Goal: Task Accomplishment & Management: Complete application form

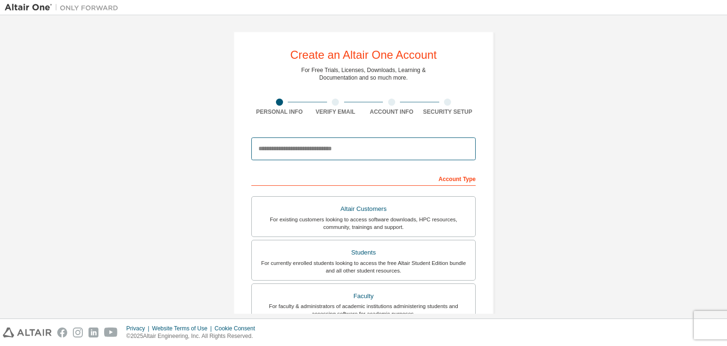
click at [318, 143] on input "email" at bounding box center [363, 148] width 224 height 23
type input "**********"
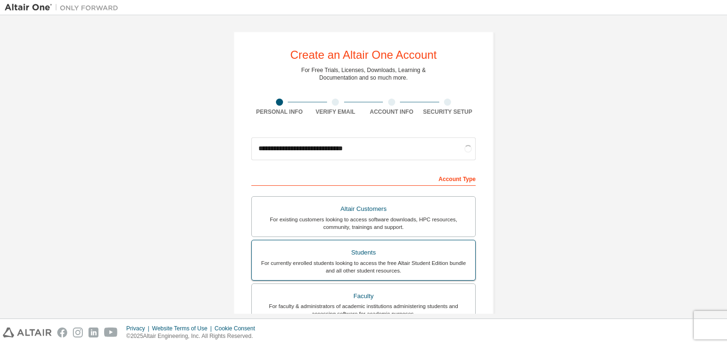
click at [332, 240] on label "Students For currently enrolled students looking to access the free Altair Stud…" at bounding box center [363, 260] width 224 height 41
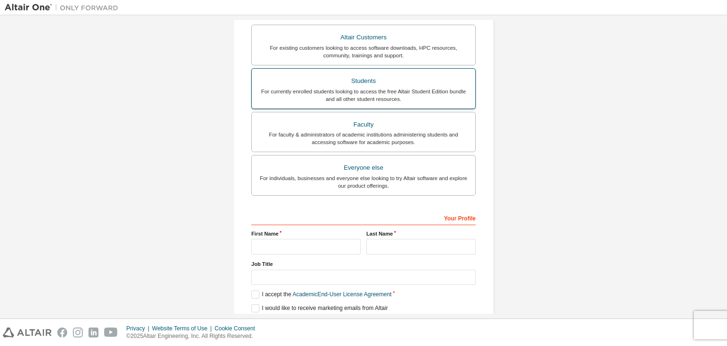
scroll to position [201, 0]
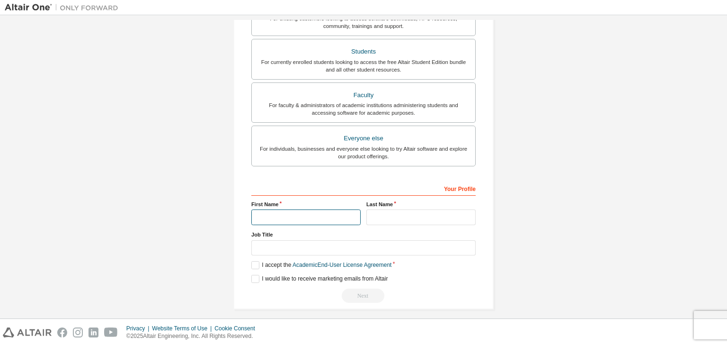
click at [291, 220] on input "text" at bounding box center [305, 217] width 109 height 16
type input "*****"
click at [400, 221] on input "text" at bounding box center [421, 217] width 109 height 16
click at [395, 219] on input "text" at bounding box center [421, 217] width 109 height 16
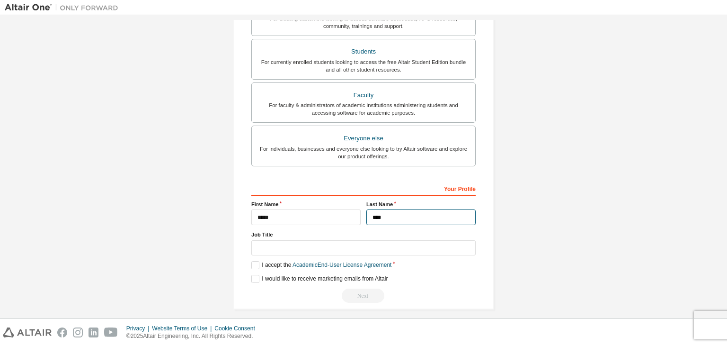
type input "****"
click at [266, 252] on input "text" at bounding box center [363, 248] width 224 height 16
click at [253, 262] on label "I accept the Academic End-User License Agreement" at bounding box center [321, 265] width 140 height 8
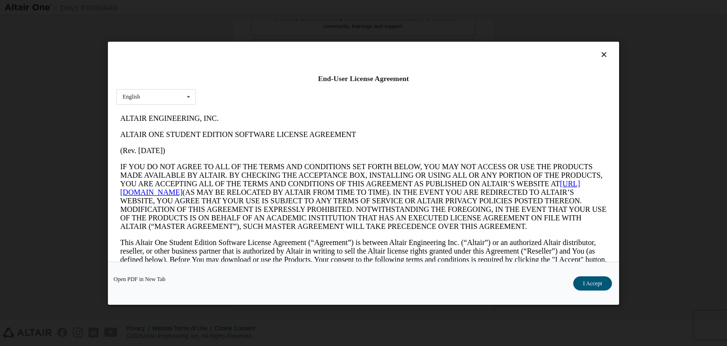
scroll to position [0, 0]
click at [595, 278] on button "I Accept" at bounding box center [593, 283] width 39 height 14
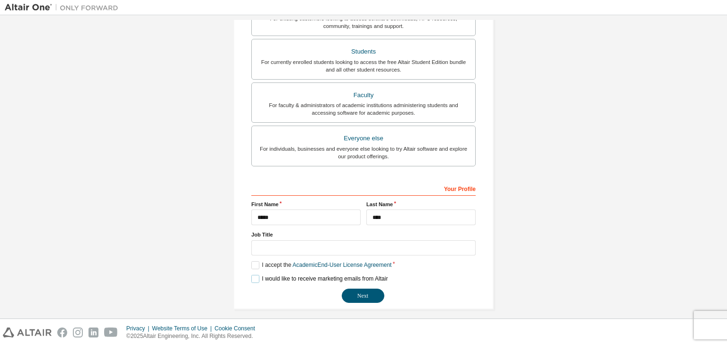
click at [256, 276] on label "I would like to receive marketing emails from Altair" at bounding box center [319, 279] width 136 height 8
click at [269, 249] on input "text" at bounding box center [363, 248] width 224 height 16
type input "**********"
click at [362, 290] on button "Next" at bounding box center [363, 295] width 43 height 14
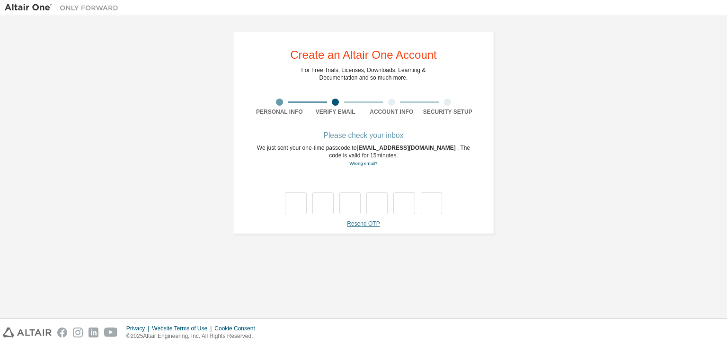
click at [354, 220] on link "Resend OTP" at bounding box center [363, 223] width 33 height 7
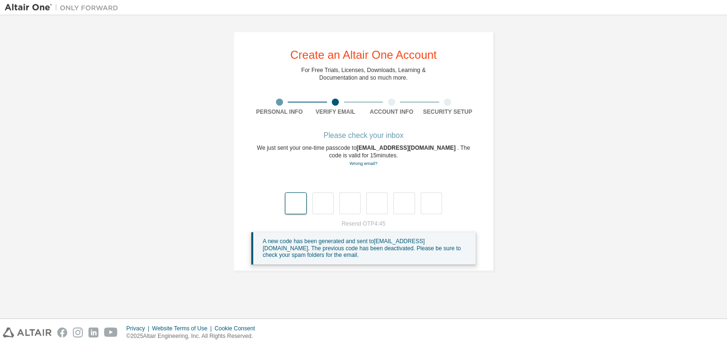
click at [295, 202] on input "text" at bounding box center [295, 203] width 21 height 22
type input "*"
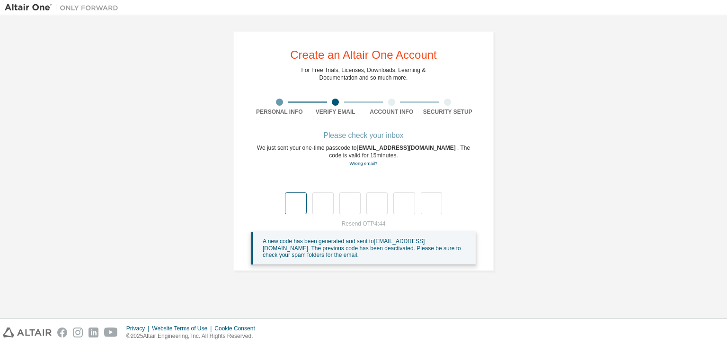
type input "*"
